Goal: Transaction & Acquisition: Purchase product/service

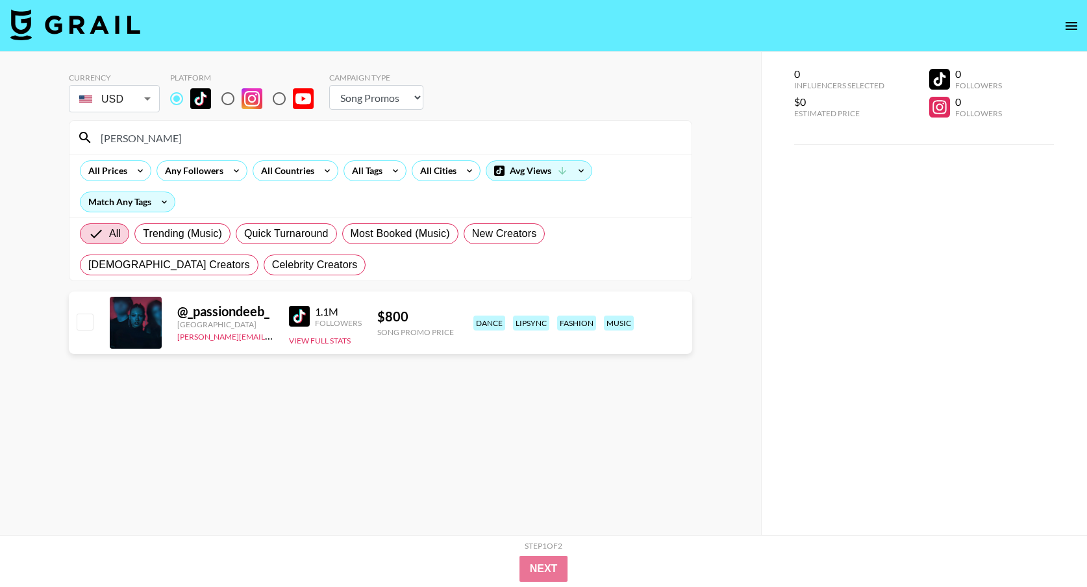
select select "Song"
drag, startPoint x: 80, startPoint y: 136, endPoint x: 13, endPoint y: 132, distance: 67.0
click at [16, 133] on div "Currency USD USD ​ Platform Campaign Type Choose Type... Song Promos Brand Prom…" at bounding box center [380, 319] width 761 height 535
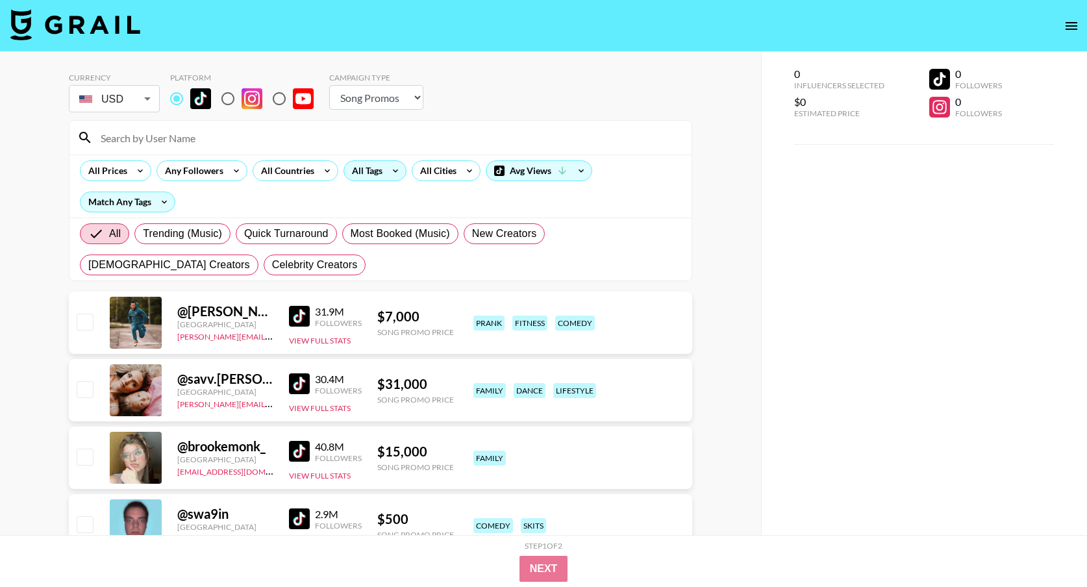
scroll to position [1, 0]
click at [351, 171] on div "All Tags" at bounding box center [364, 169] width 41 height 19
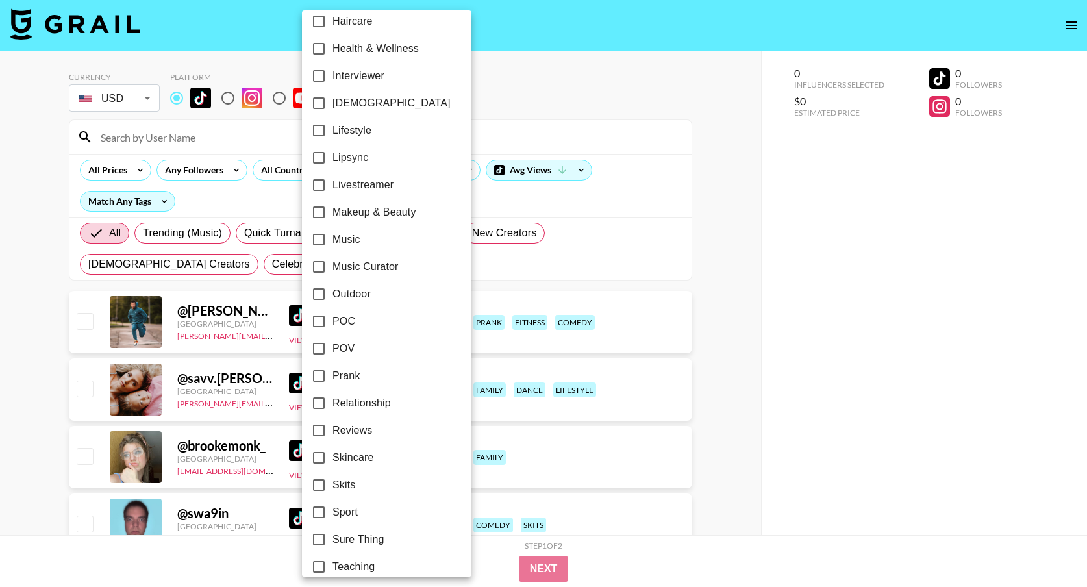
scroll to position [562, 0]
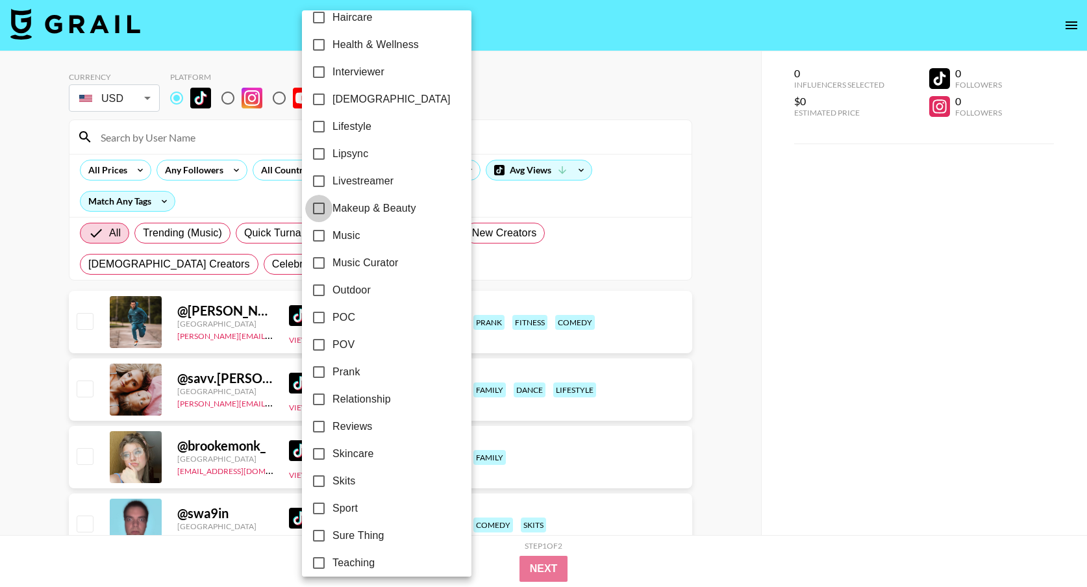
click at [319, 215] on input "Makeup & Beauty" at bounding box center [318, 208] width 27 height 27
checkbox input "true"
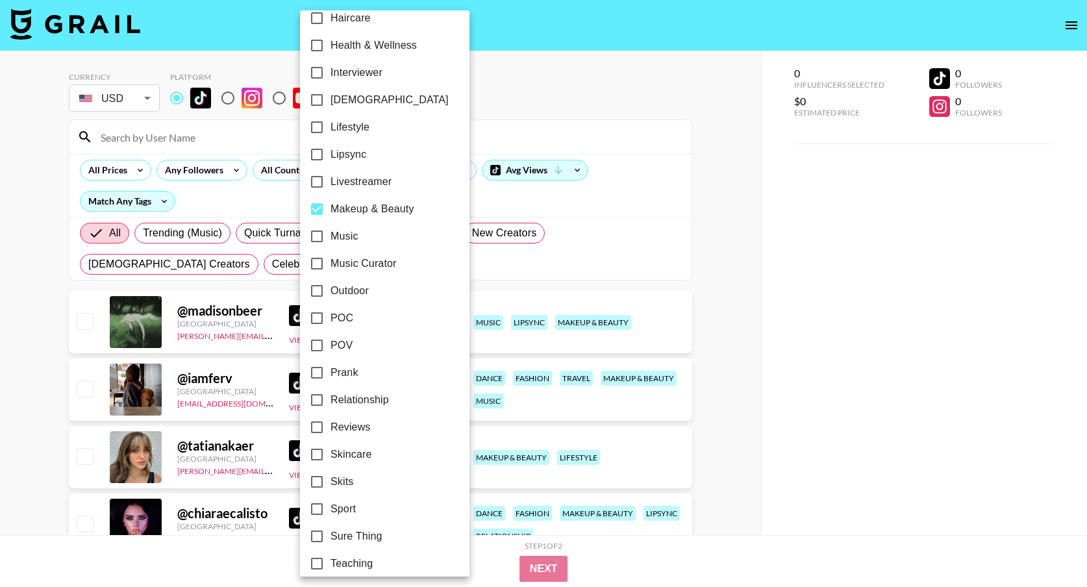
click at [500, 266] on div at bounding box center [543, 293] width 1087 height 587
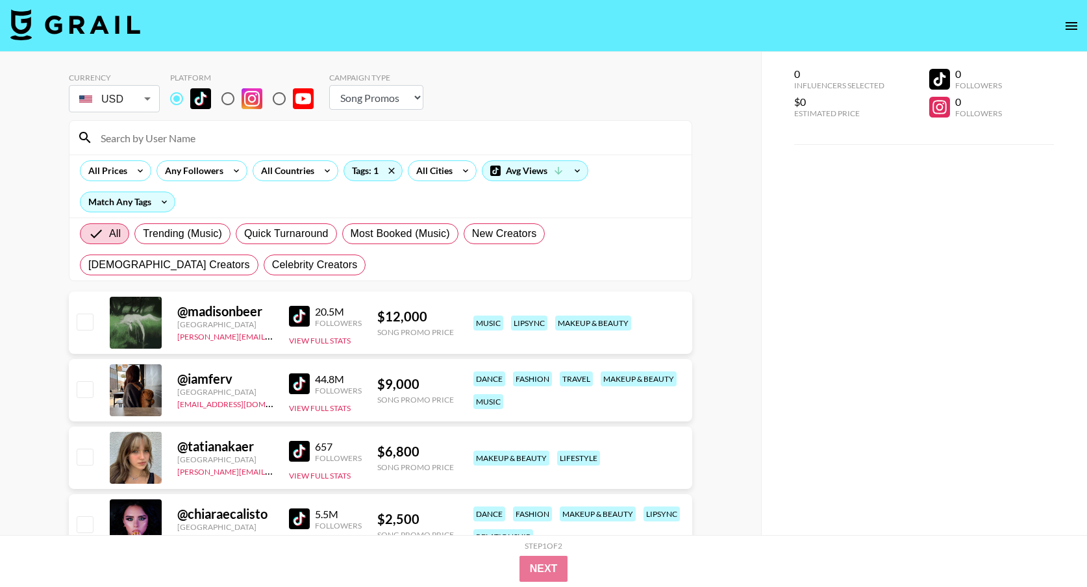
scroll to position [75, 0]
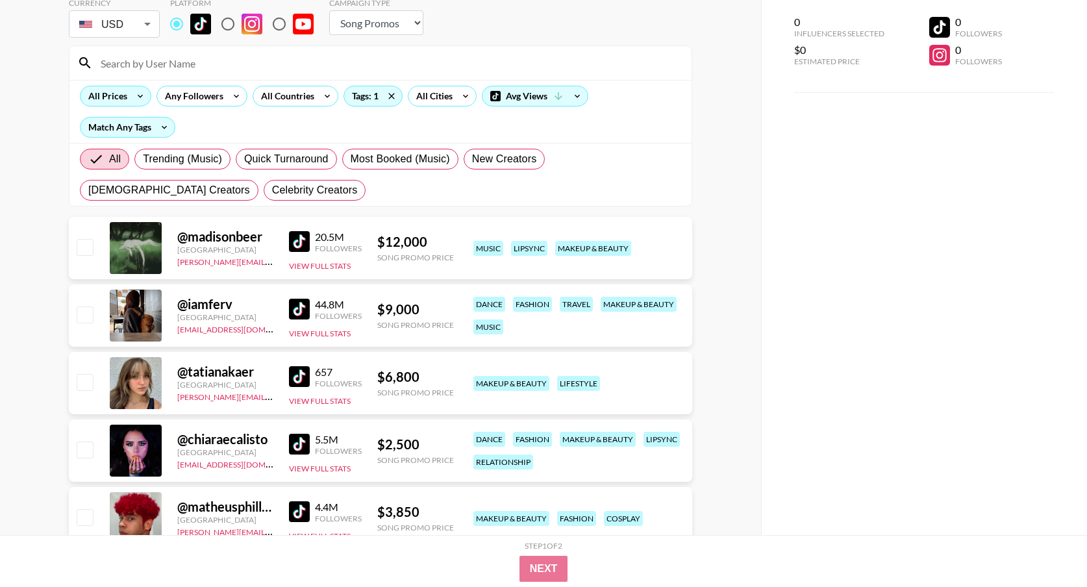
click at [111, 96] on div "All Prices" at bounding box center [105, 95] width 49 height 19
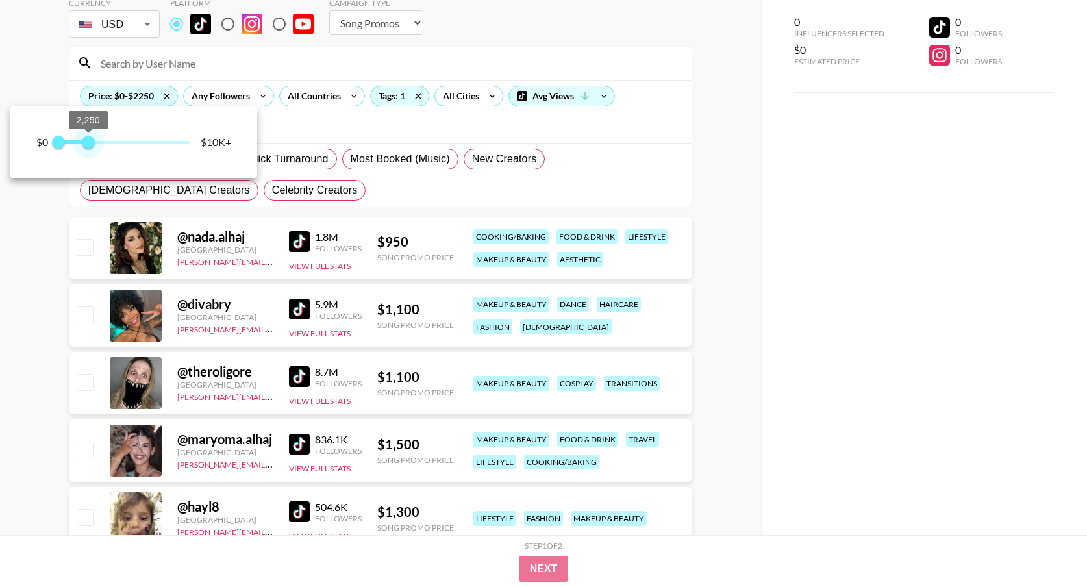
type input "2000"
drag, startPoint x: 181, startPoint y: 147, endPoint x: 86, endPoint y: 149, distance: 95.5
click at [86, 149] on span "2,000" at bounding box center [85, 142] width 13 height 13
drag, startPoint x: 326, startPoint y: 213, endPoint x: 322, endPoint y: 191, distance: 22.4
click at [324, 212] on div at bounding box center [543, 293] width 1087 height 587
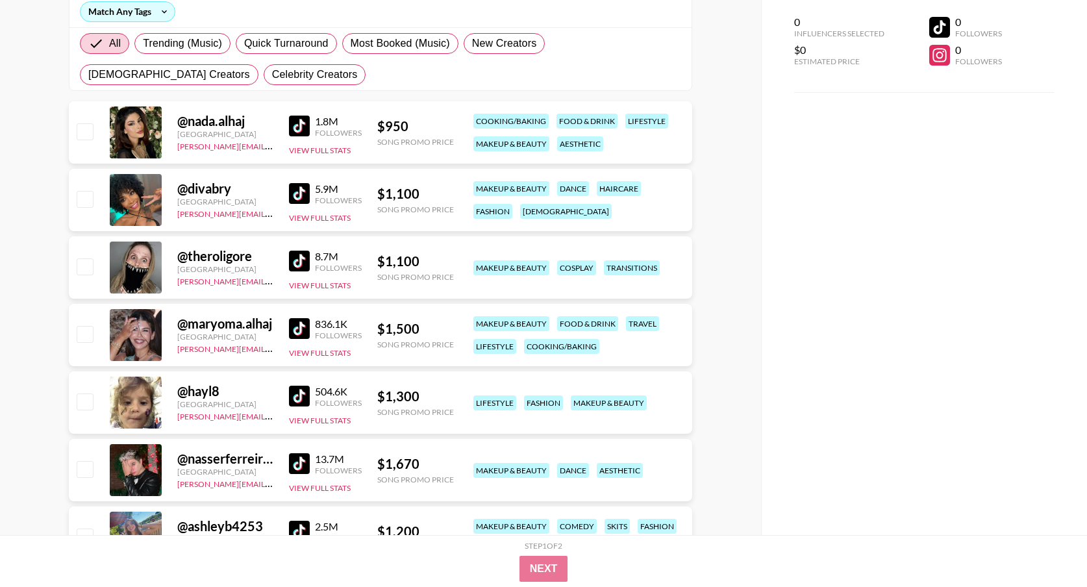
scroll to position [212, 0]
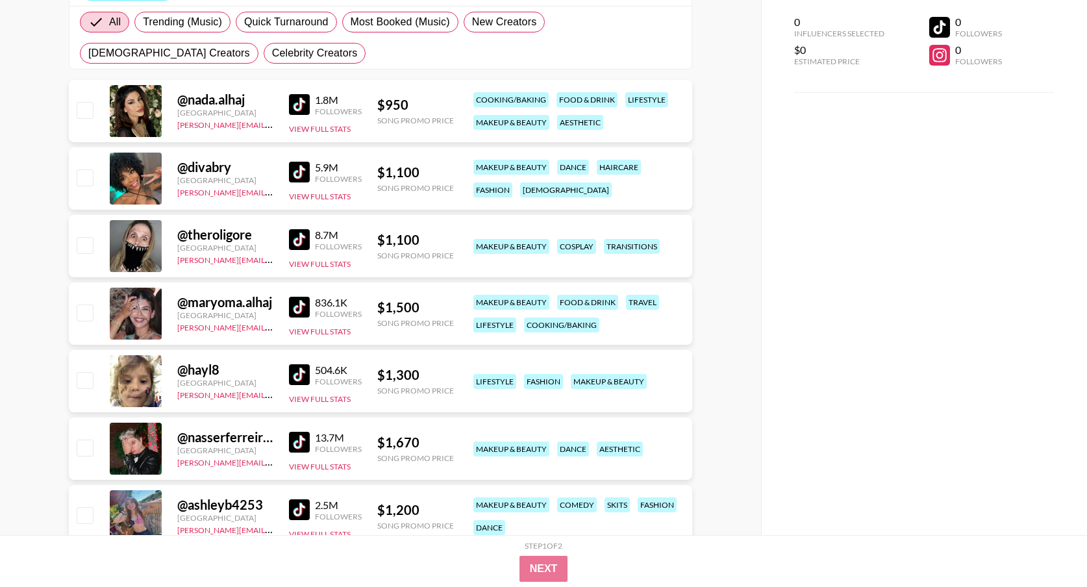
click at [303, 234] on img at bounding box center [299, 239] width 21 height 21
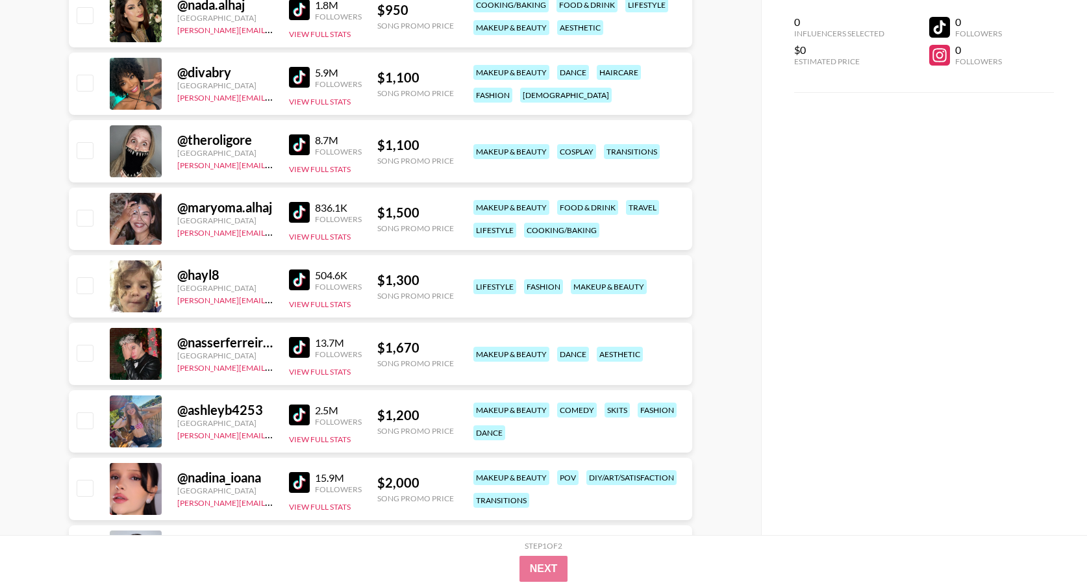
scroll to position [314, 0]
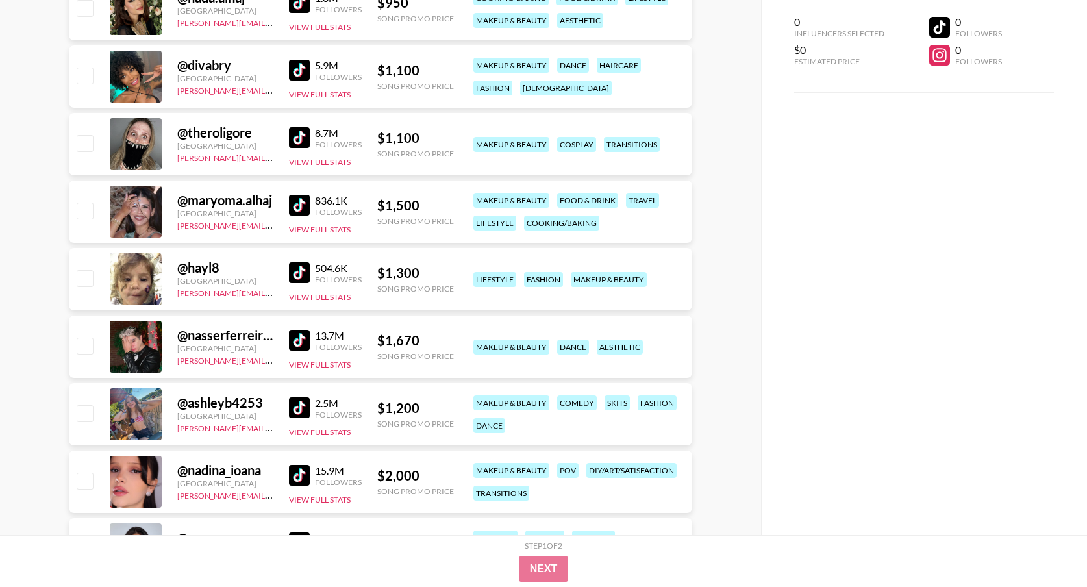
click at [303, 204] on img at bounding box center [299, 205] width 21 height 21
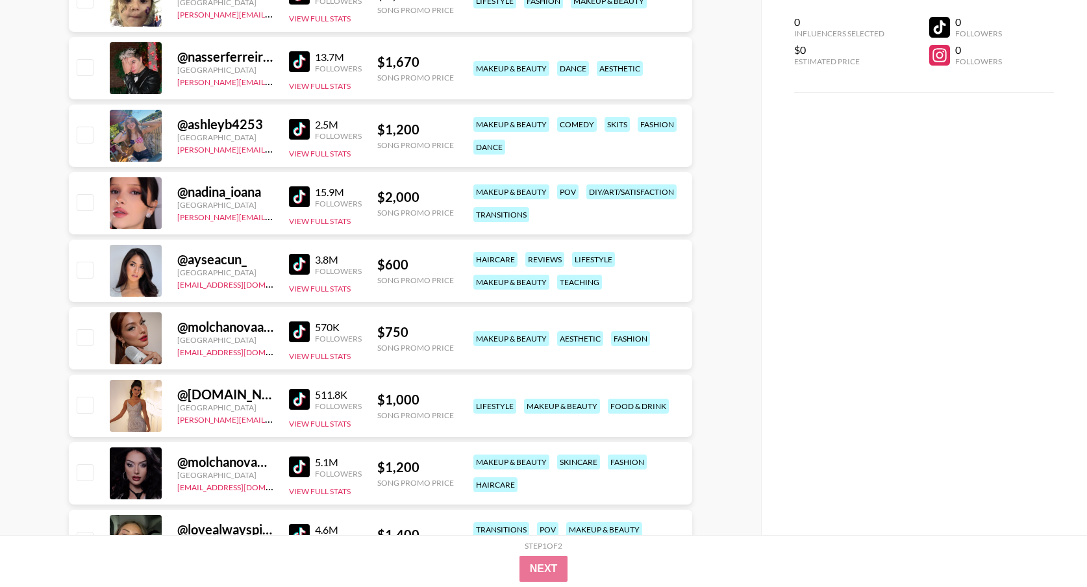
scroll to position [610, 0]
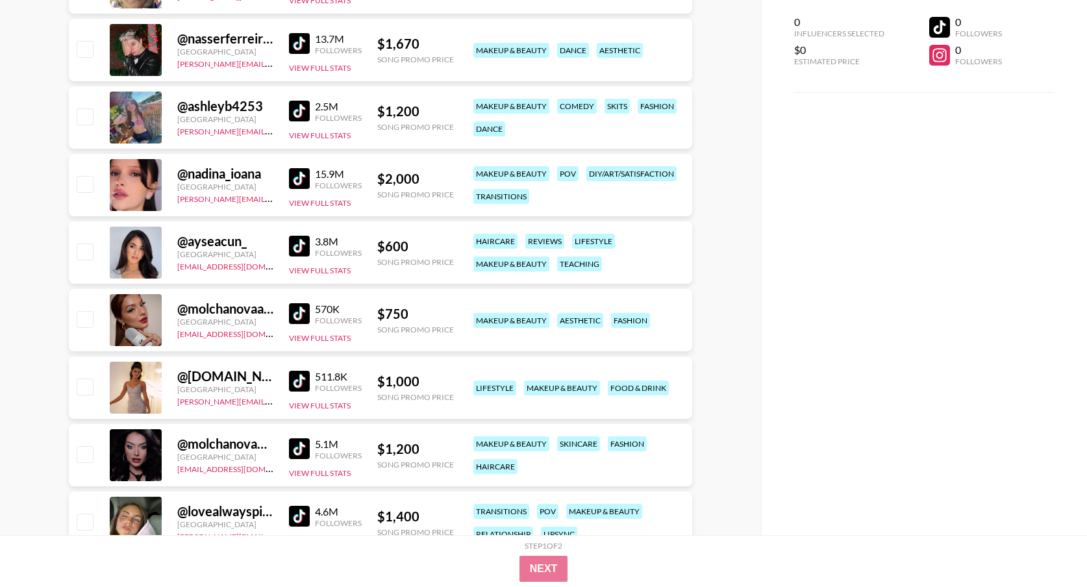
click at [297, 251] on img at bounding box center [299, 246] width 21 height 21
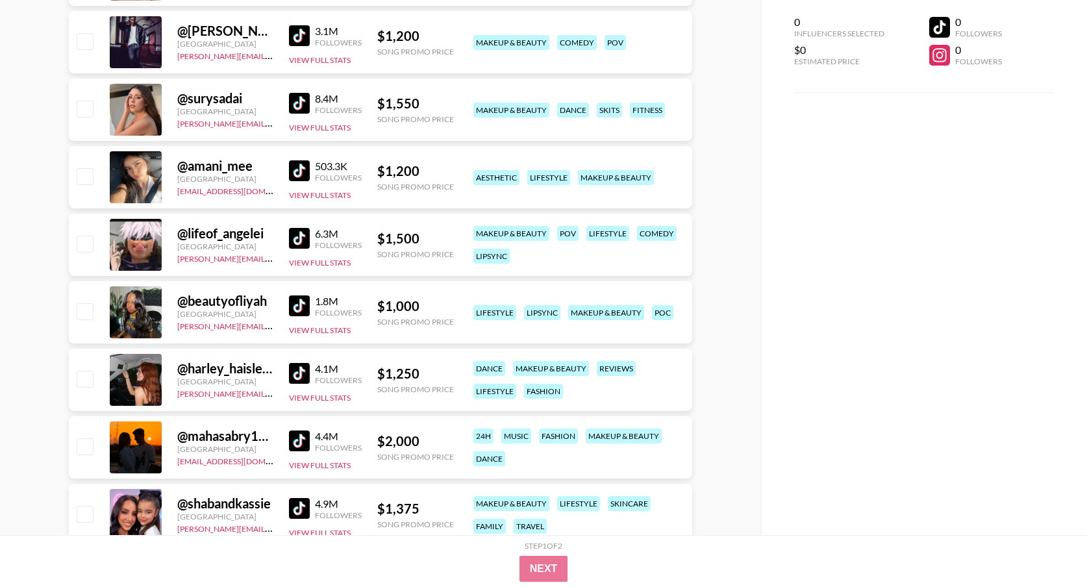
scroll to position [1767, 0]
click at [302, 375] on img at bounding box center [299, 372] width 21 height 21
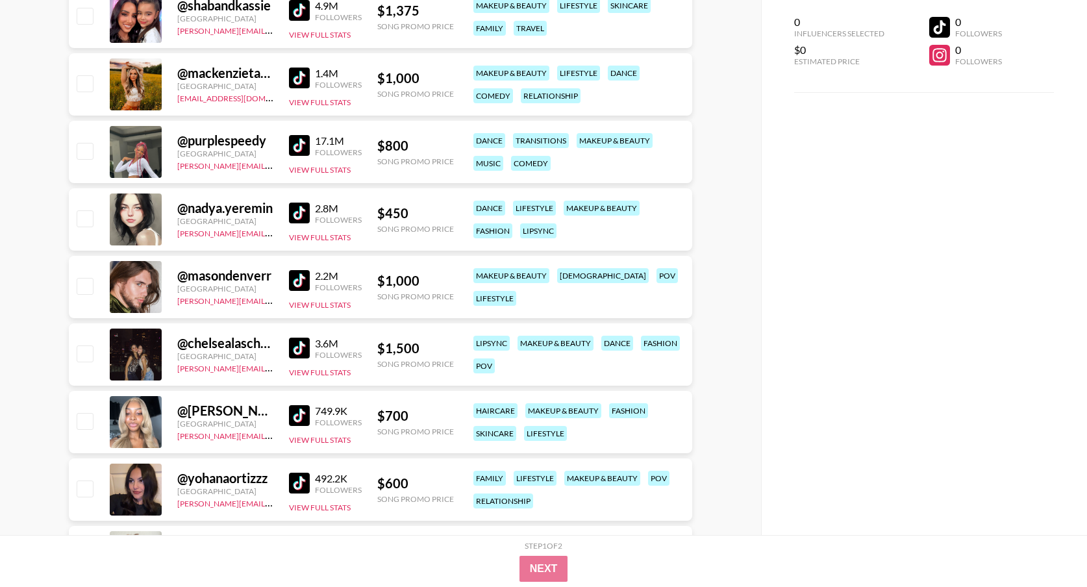
scroll to position [2285, 0]
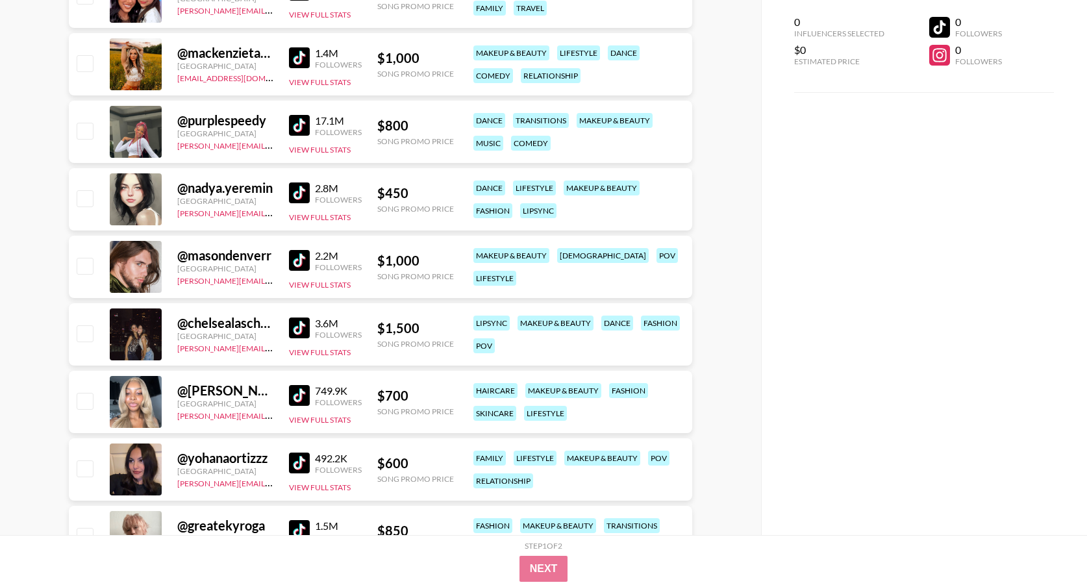
click at [303, 193] on img at bounding box center [299, 192] width 21 height 21
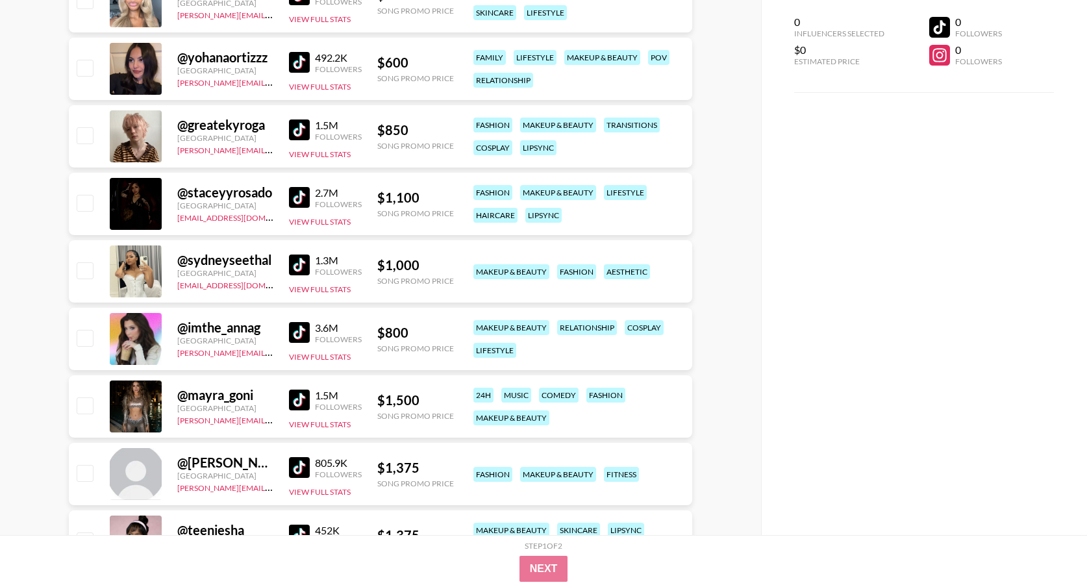
scroll to position [2688, 0]
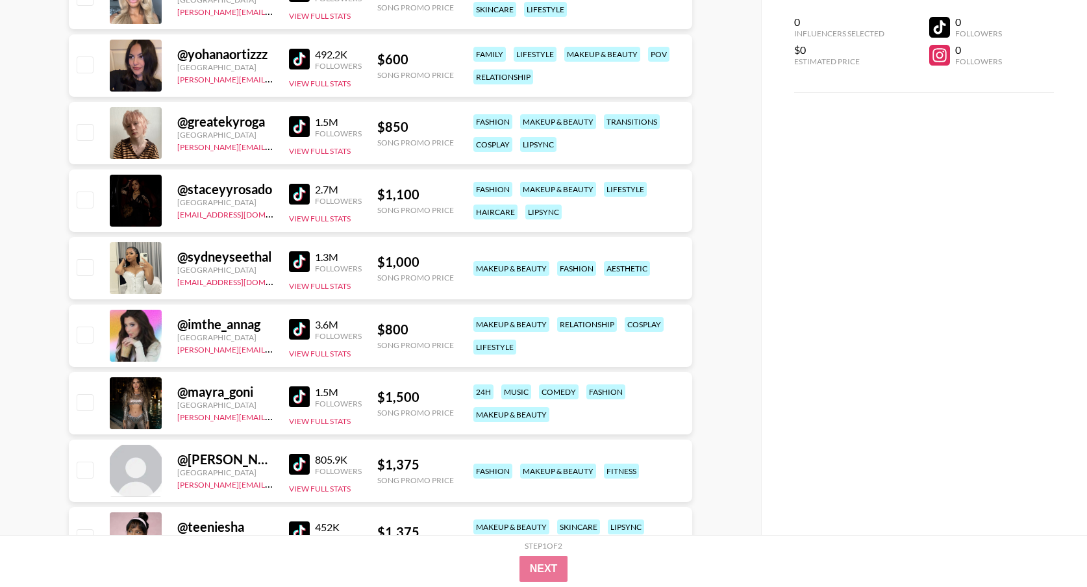
click at [302, 331] on img at bounding box center [299, 329] width 21 height 21
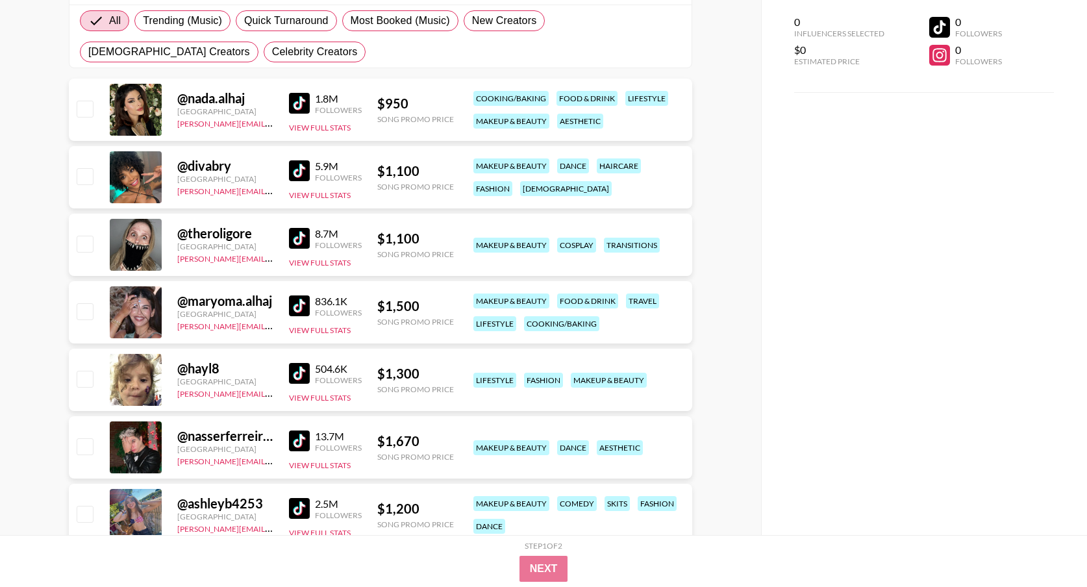
scroll to position [214, 0]
